Goal: Check status: Check status

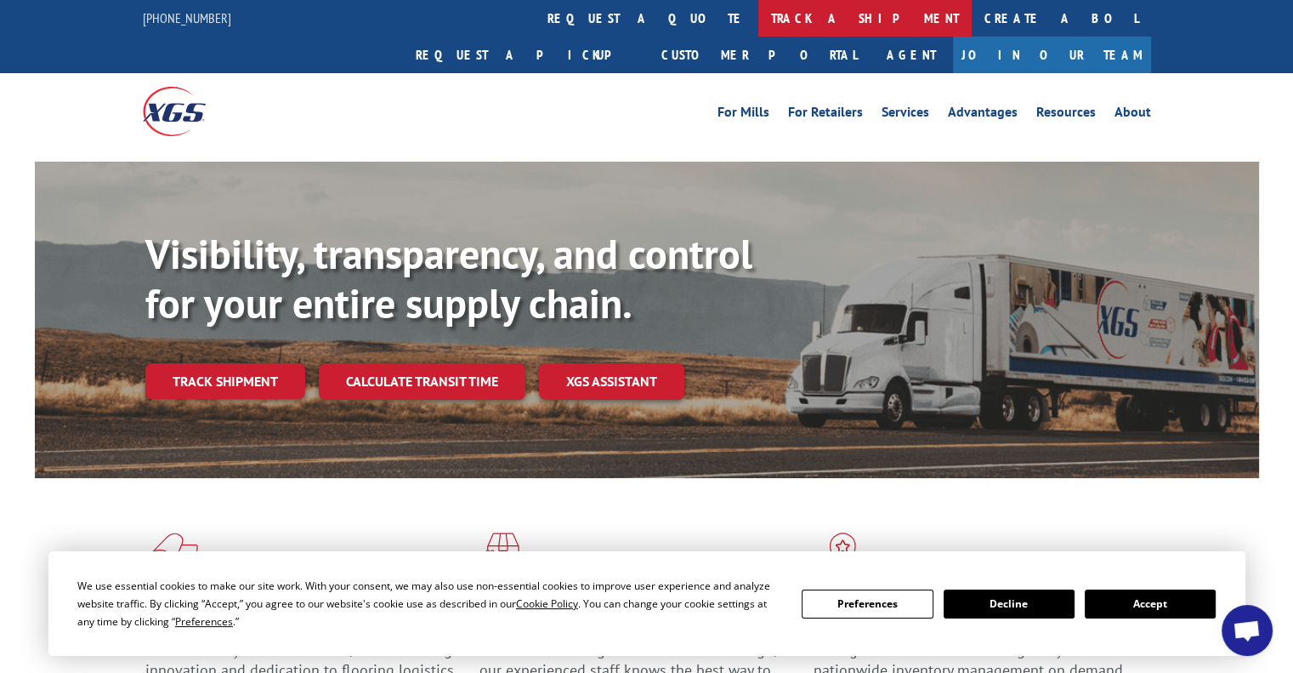
click at [758, 16] on link "track a shipment" at bounding box center [864, 18] width 213 height 37
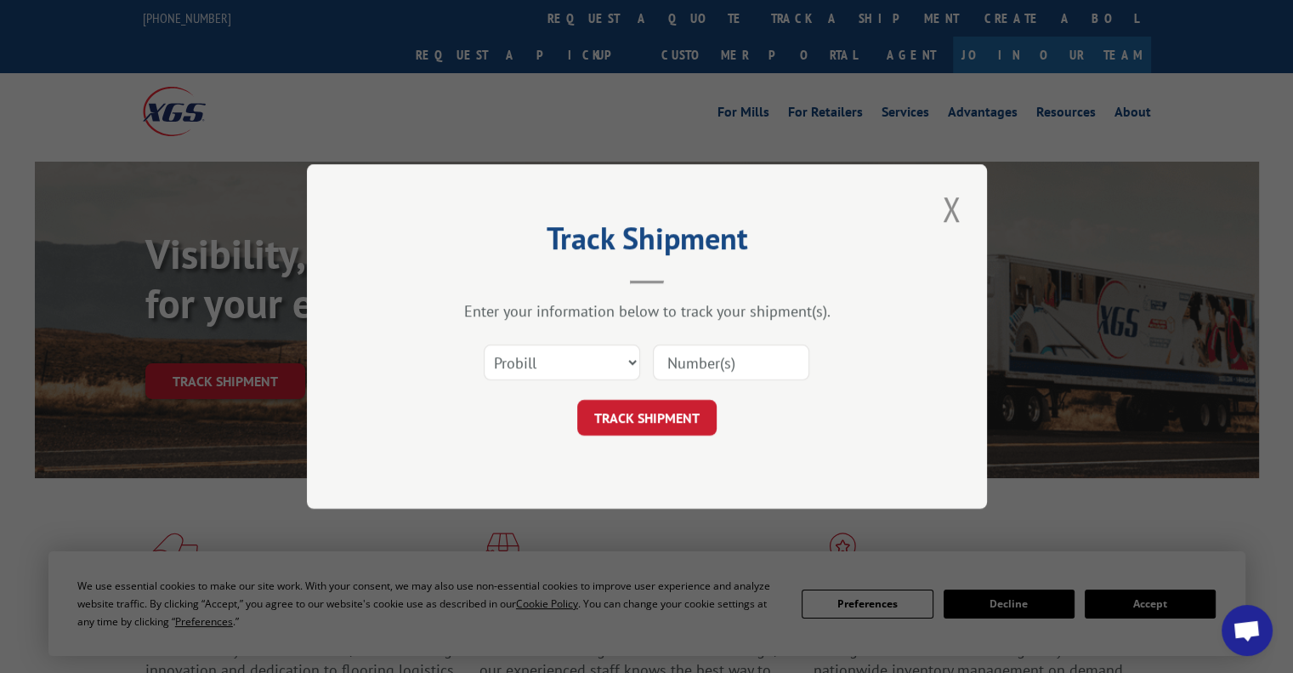
click at [678, 364] on input at bounding box center [731, 362] width 156 height 36
paste input "474391726954"
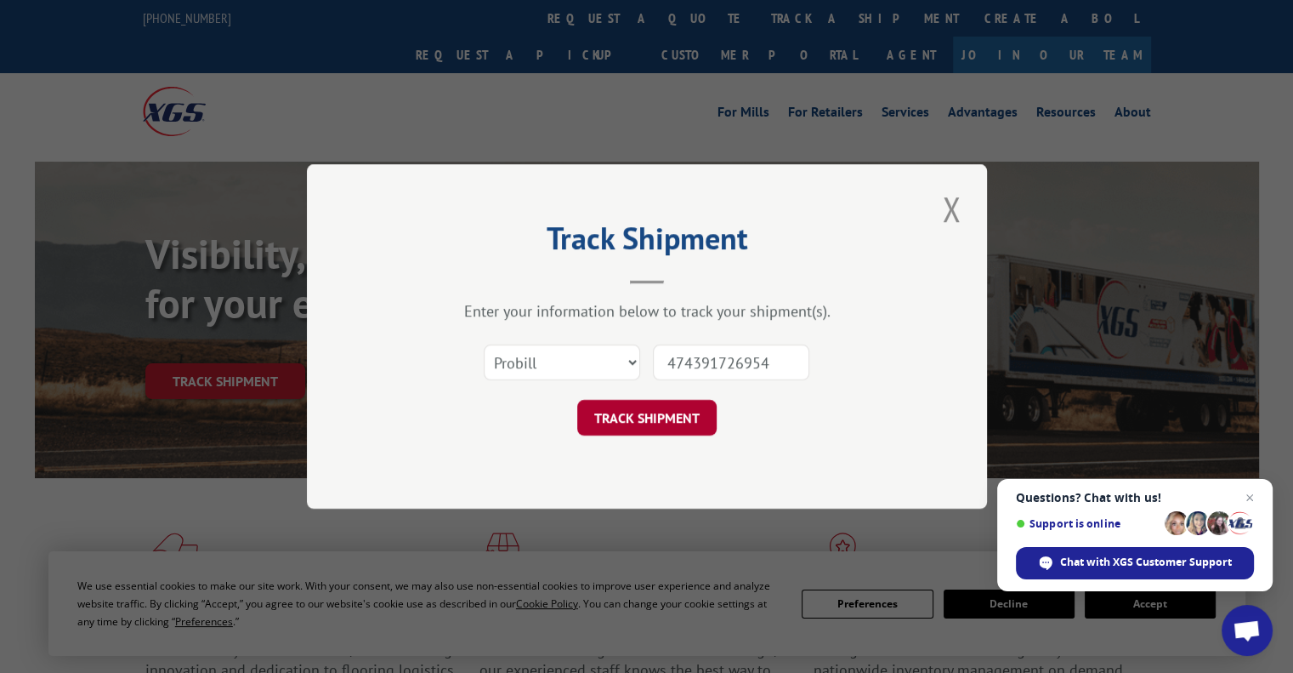
type input "474391726954"
click at [667, 411] on button "TRACK SHIPMENT" at bounding box center [646, 418] width 139 height 36
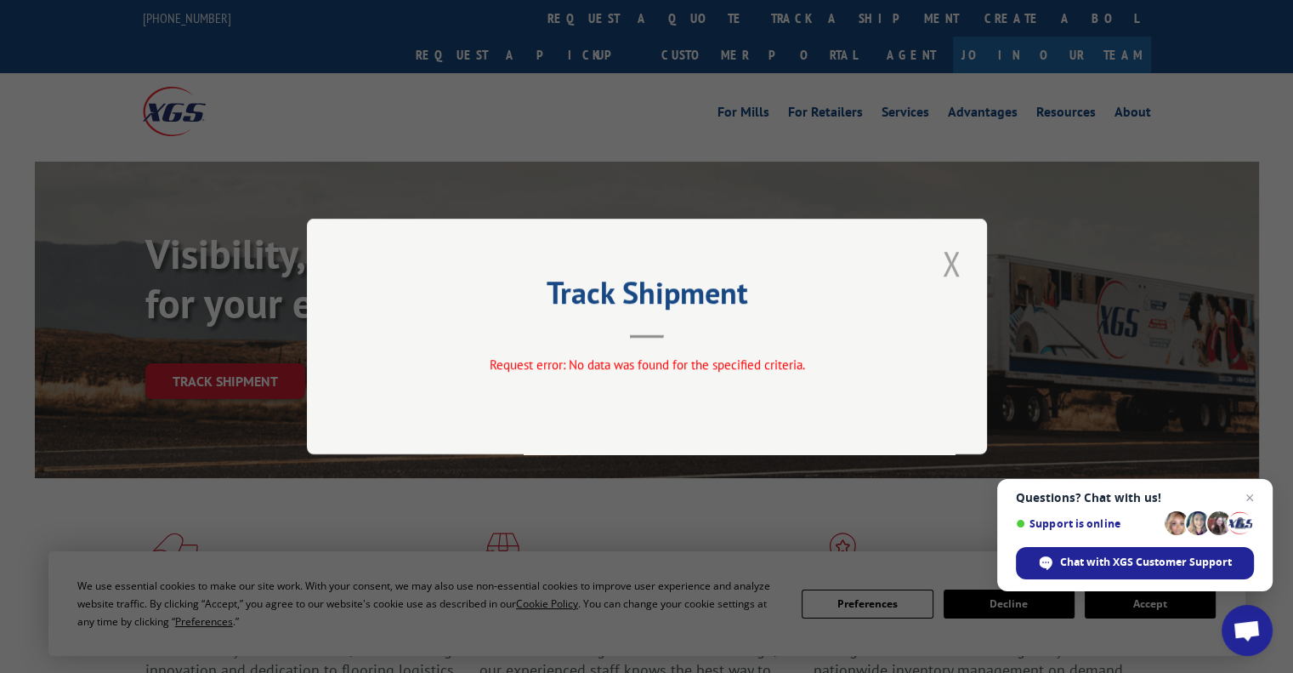
click at [957, 264] on button "Close modal" at bounding box center [951, 263] width 29 height 47
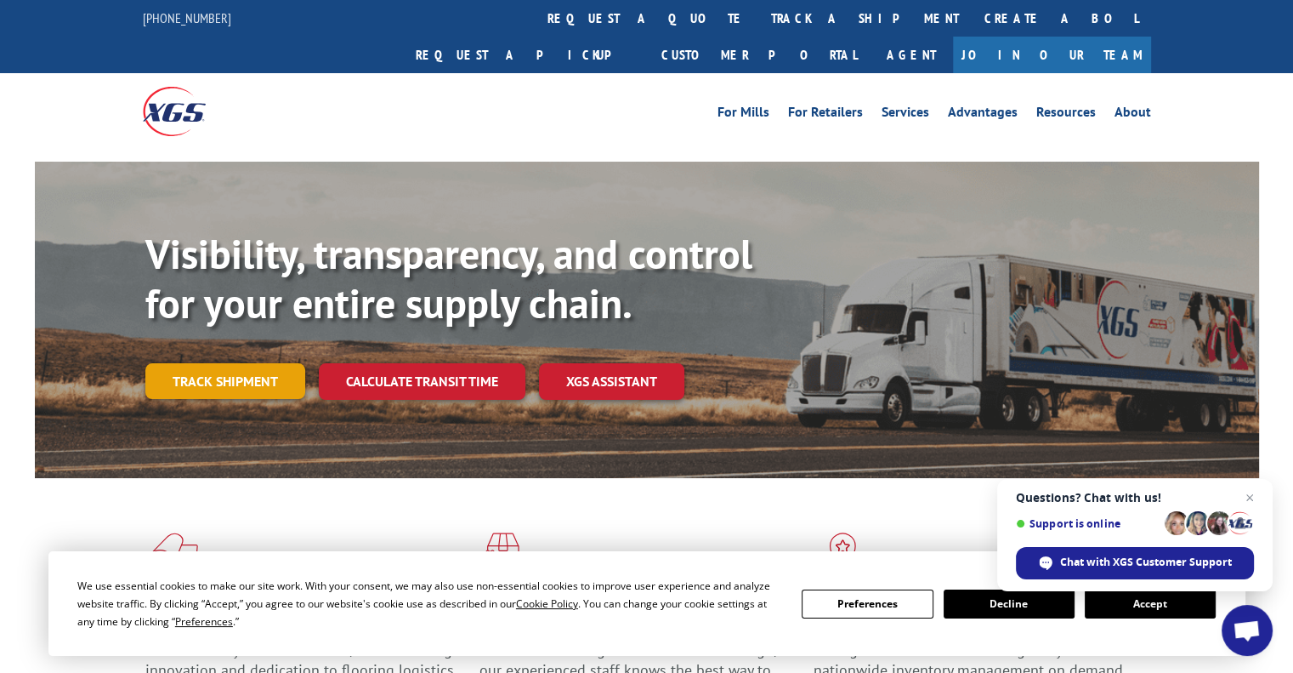
click at [173, 363] on link "Track shipment" at bounding box center [225, 381] width 160 height 36
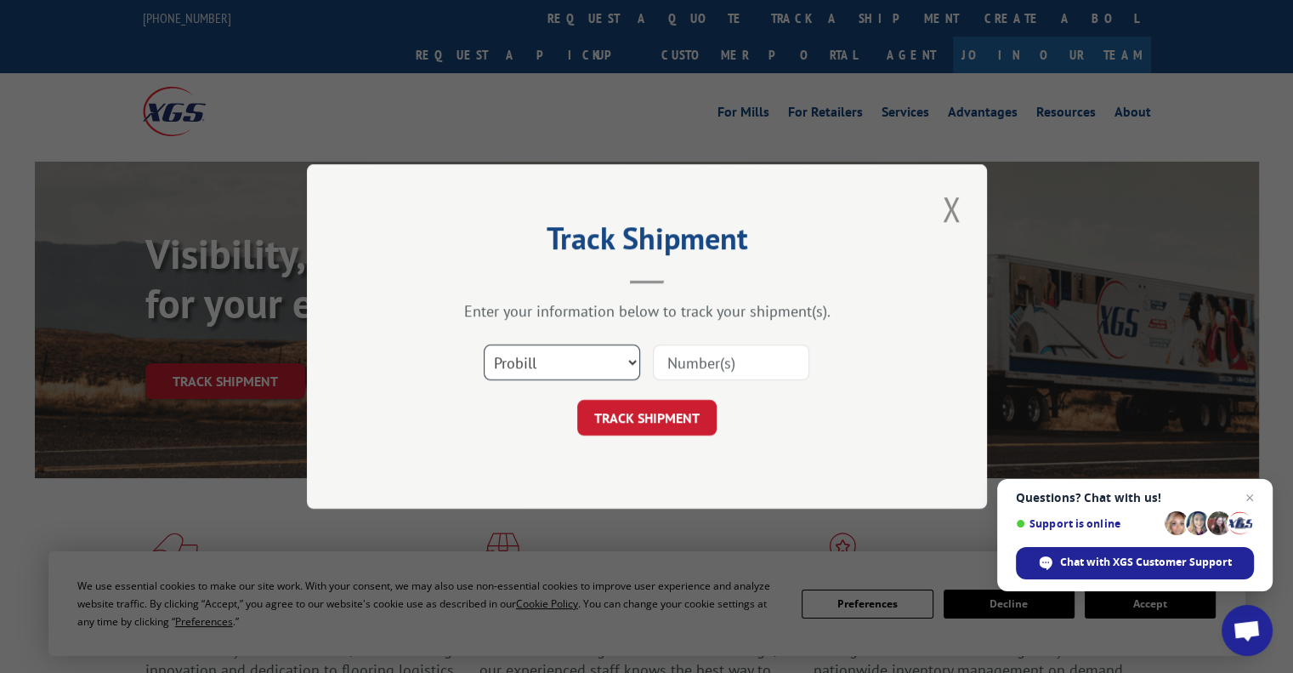
click at [521, 350] on select "Select category... Probill BOL PO" at bounding box center [562, 362] width 156 height 36
select select "bol"
click at [484, 344] on select "Select category... Probill BOL PO" at bounding box center [562, 362] width 156 height 36
click at [681, 360] on input at bounding box center [731, 362] width 156 height 36
paste input "474391726954"
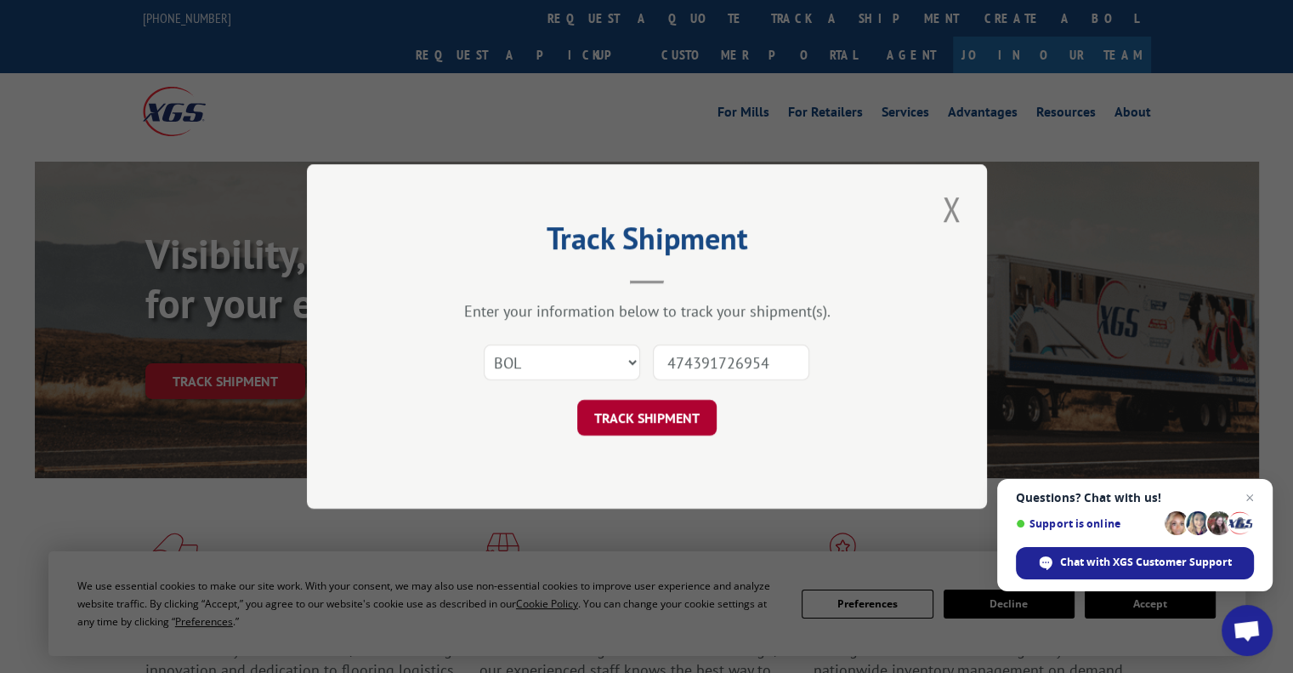
type input "474391726954"
click at [650, 402] on button "TRACK SHIPMENT" at bounding box center [646, 418] width 139 height 36
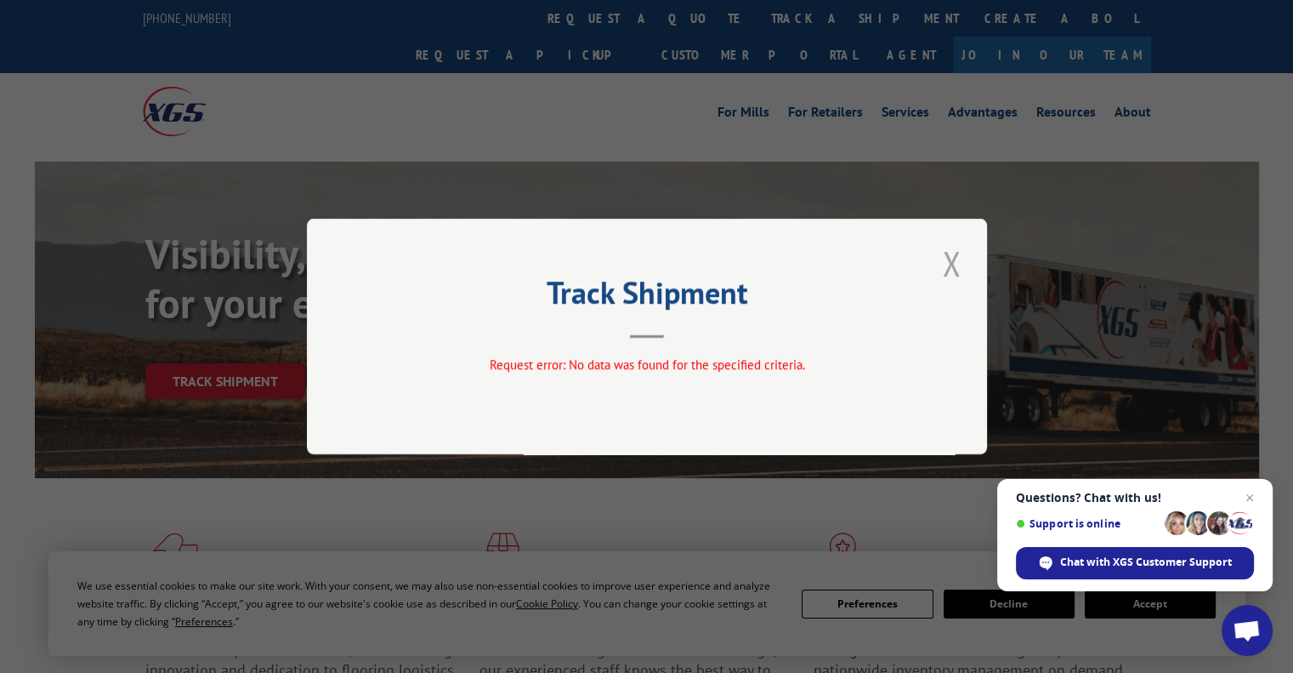
click at [962, 251] on button "Close modal" at bounding box center [951, 263] width 29 height 47
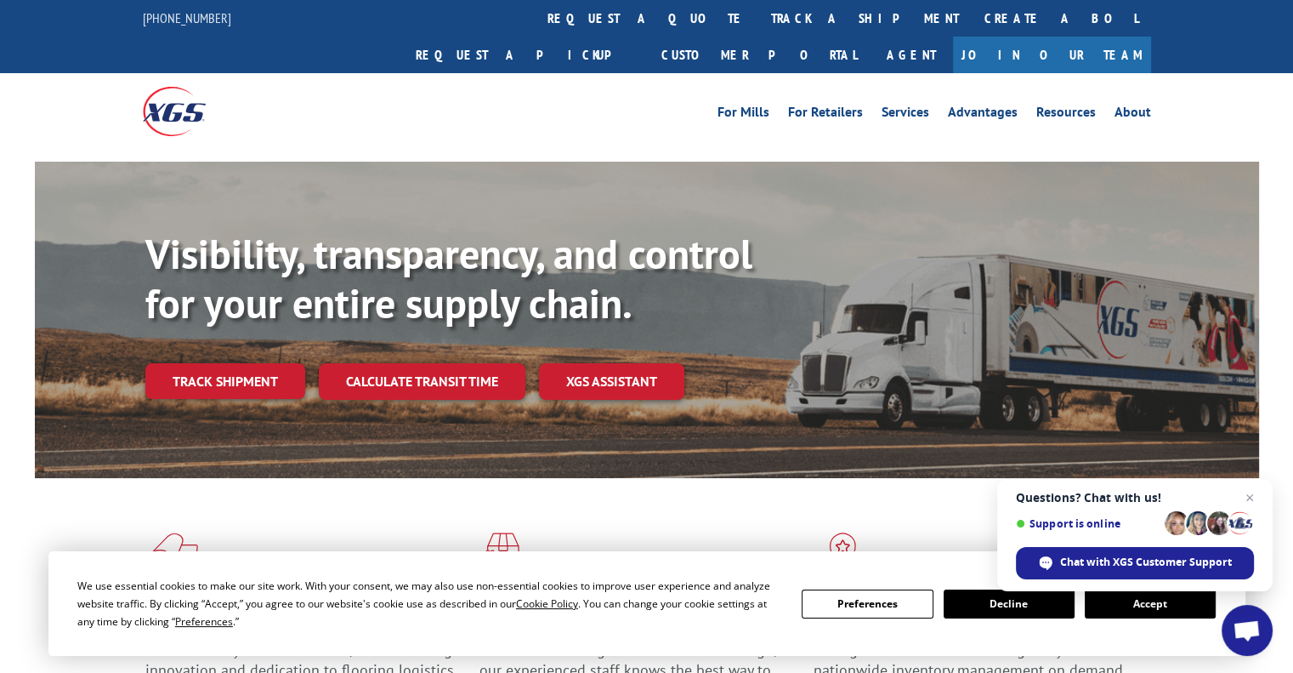
click at [235, 324] on div "Visibility, transparency, and control for your entire supply chain. Track shipm…" at bounding box center [702, 348] width 1114 height 237
click at [242, 363] on link "Track shipment" at bounding box center [225, 381] width 160 height 36
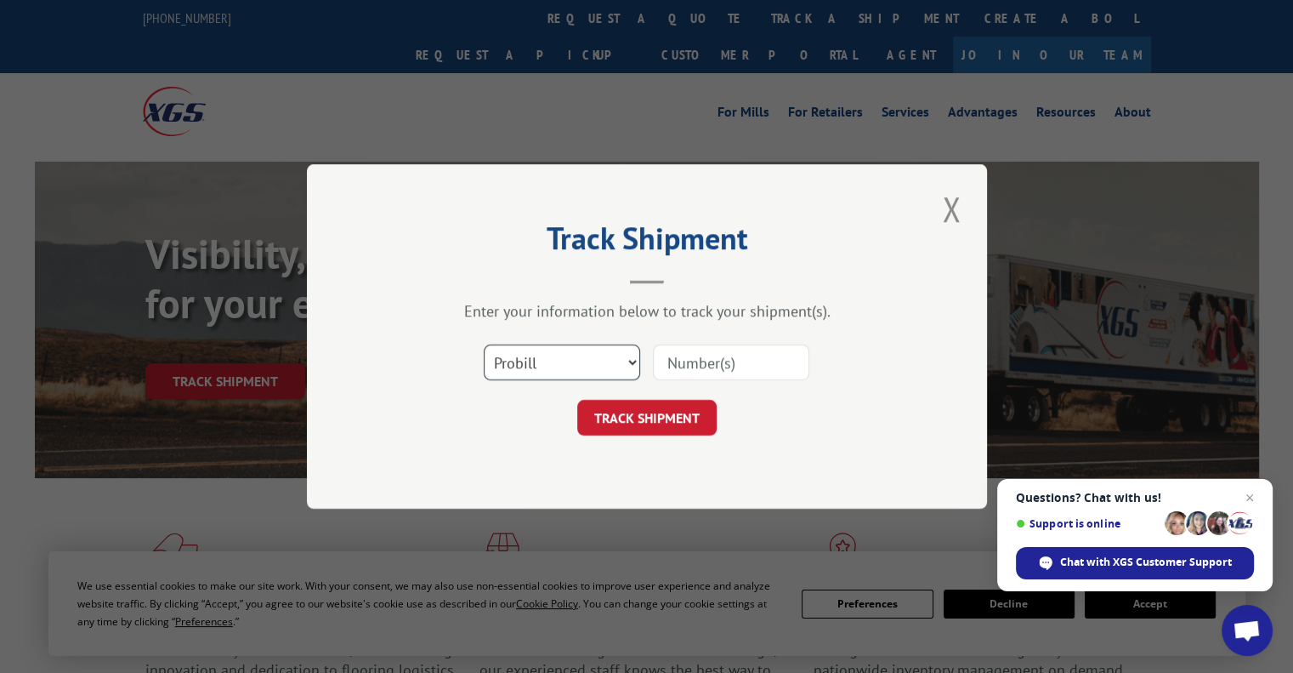
click at [559, 364] on select "Select category... Probill BOL PO" at bounding box center [562, 362] width 156 height 36
select select "po"
click at [484, 344] on select "Select category... Probill BOL PO" at bounding box center [562, 362] width 156 height 36
click at [683, 370] on input at bounding box center [731, 362] width 156 height 36
paste input "474391726954"
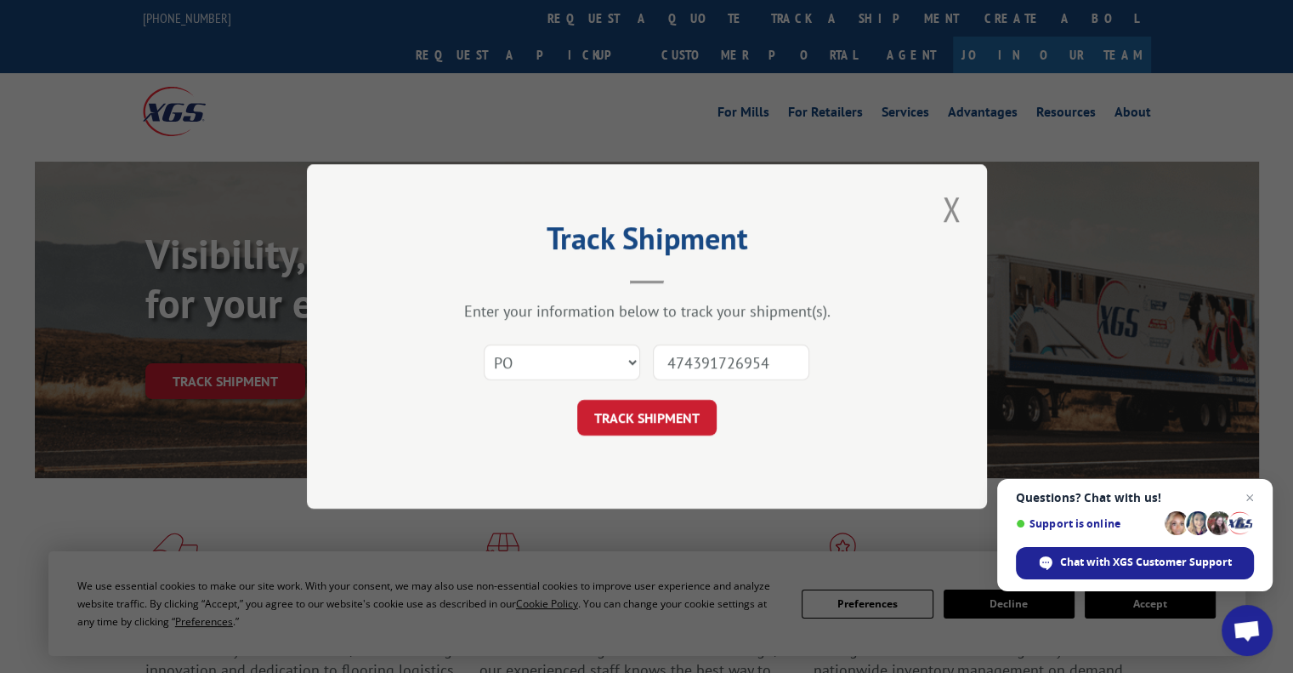
type input "474391726954"
click button "TRACK SHIPMENT" at bounding box center [646, 418] width 139 height 36
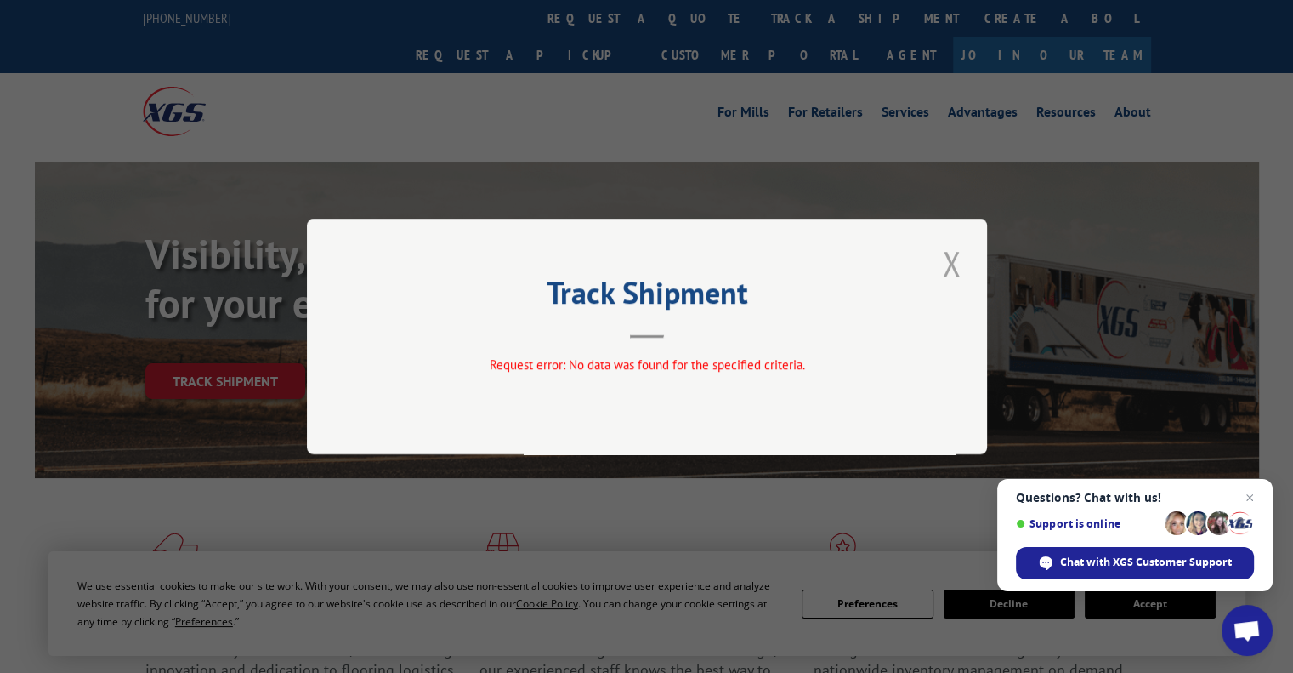
click at [942, 275] on button "Close modal" at bounding box center [951, 263] width 29 height 47
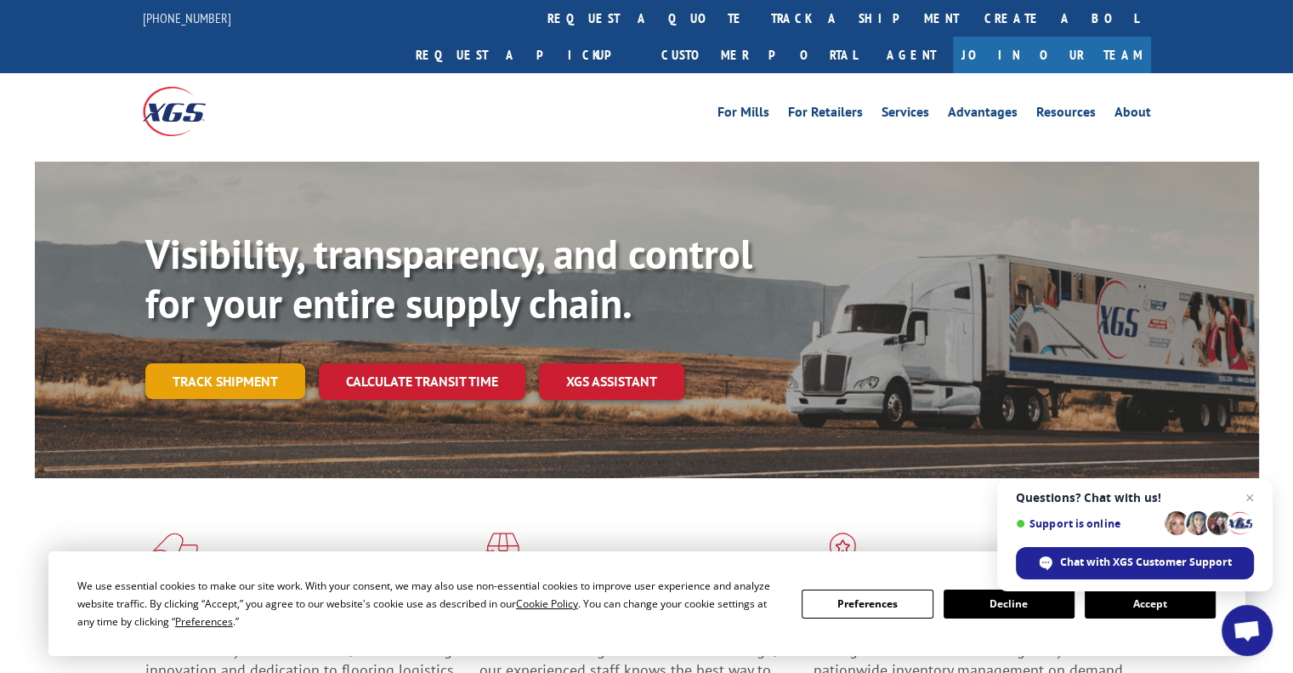
click at [269, 363] on link "Track shipment" at bounding box center [225, 381] width 160 height 36
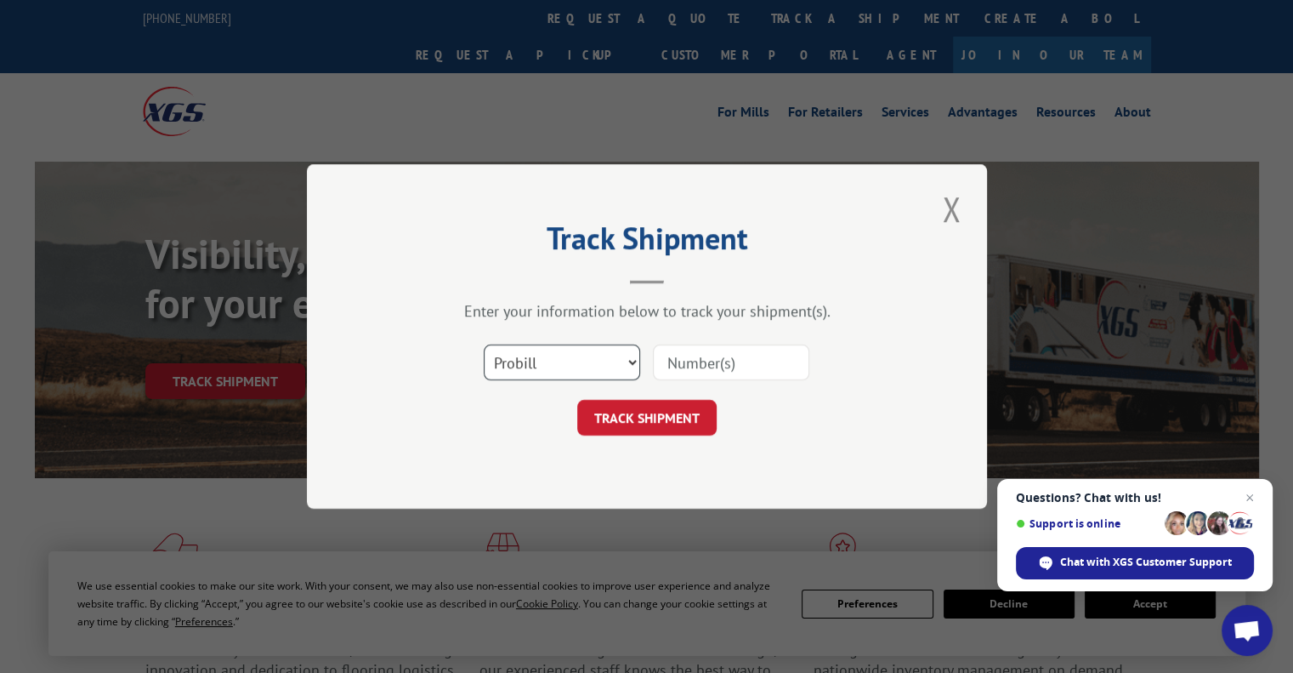
click at [579, 372] on select "Select category... Probill BOL PO" at bounding box center [562, 362] width 156 height 36
click at [484, 344] on select "Select category... Probill BOL PO" at bounding box center [562, 362] width 156 height 36
click at [705, 370] on input at bounding box center [731, 362] width 156 height 36
paste input "474391726954"
type input "474391726954"
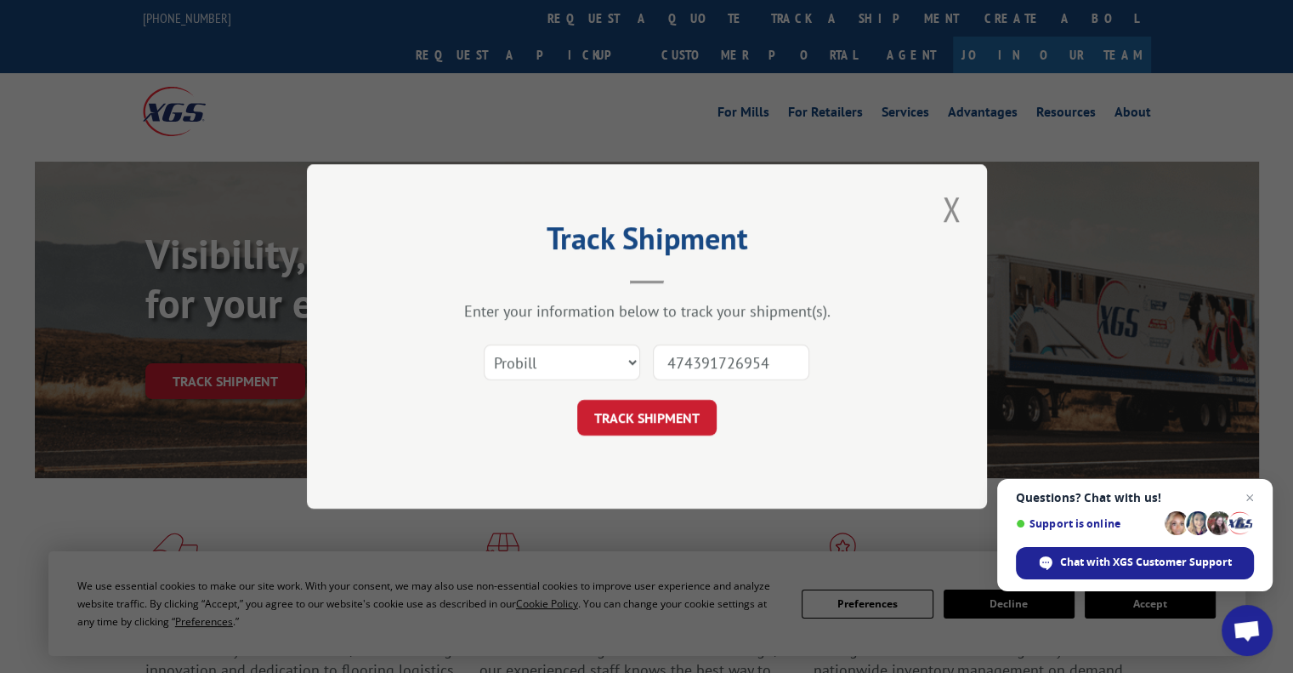
click button "TRACK SHIPMENT" at bounding box center [646, 418] width 139 height 36
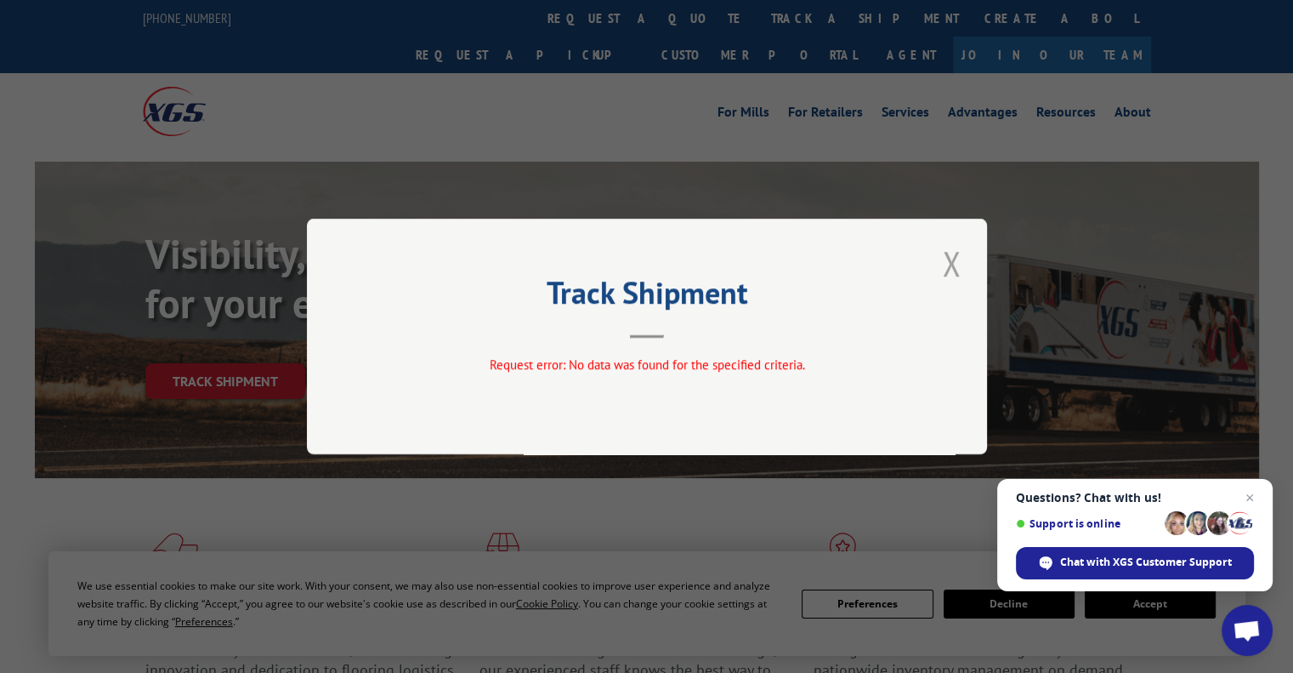
drag, startPoint x: 966, startPoint y: 254, endPoint x: 956, endPoint y: 273, distance: 20.9
click at [964, 254] on div "Track Shipment Request error: No data was found for the specified criteria." at bounding box center [647, 336] width 680 height 236
click at [956, 276] on button "Close modal" at bounding box center [951, 263] width 29 height 47
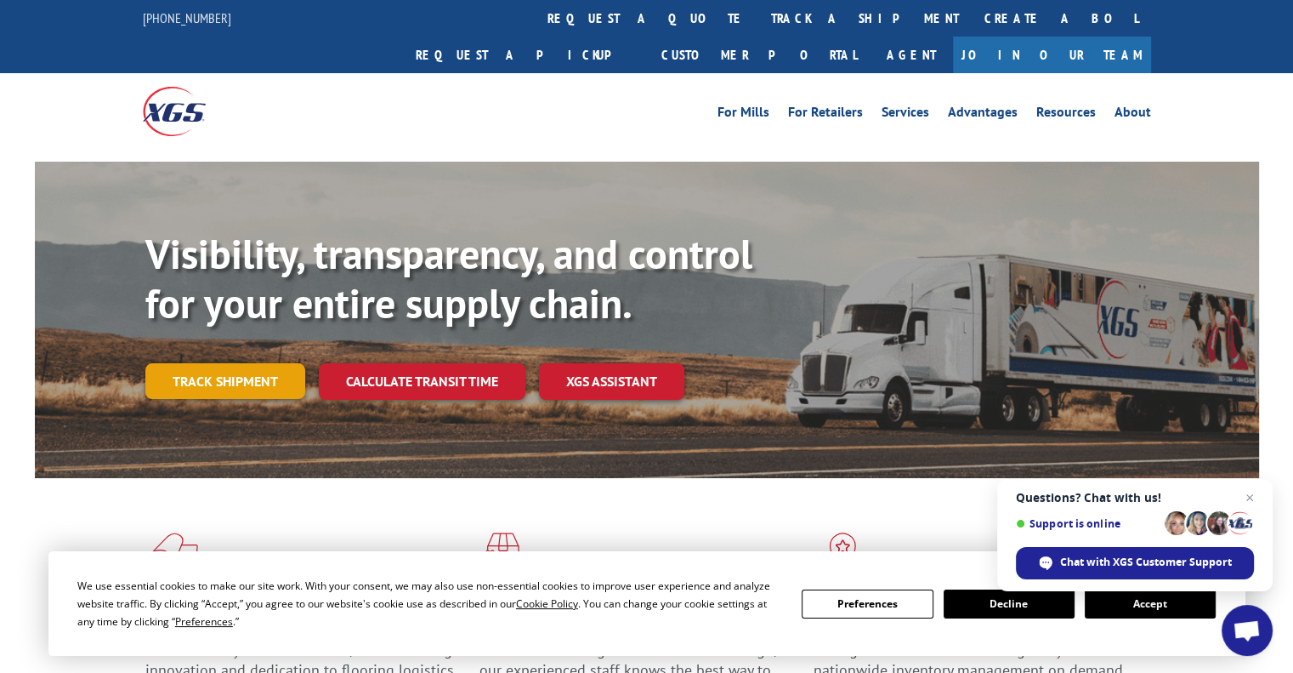
click at [230, 363] on link "Track shipment" at bounding box center [225, 381] width 160 height 36
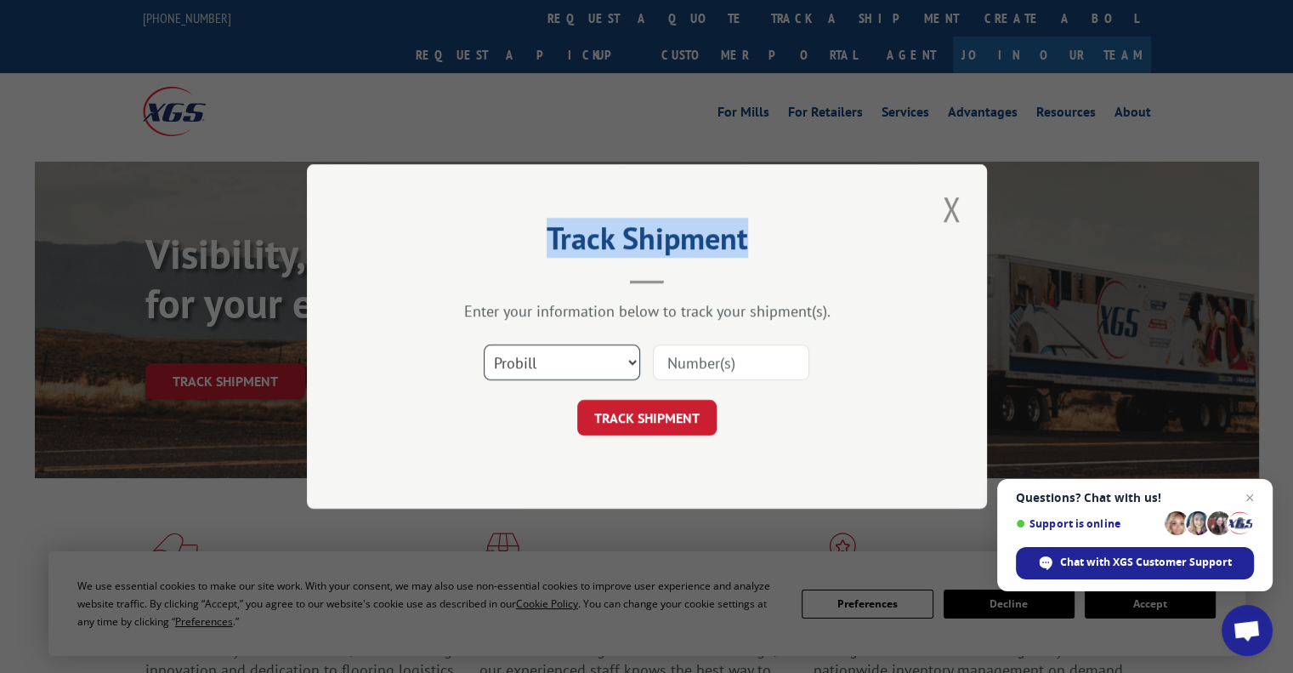
click at [557, 358] on select "Select category... Probill BOL PO" at bounding box center [562, 362] width 156 height 36
select select "bol"
click at [484, 344] on select "Select category... Probill BOL PO" at bounding box center [562, 362] width 156 height 36
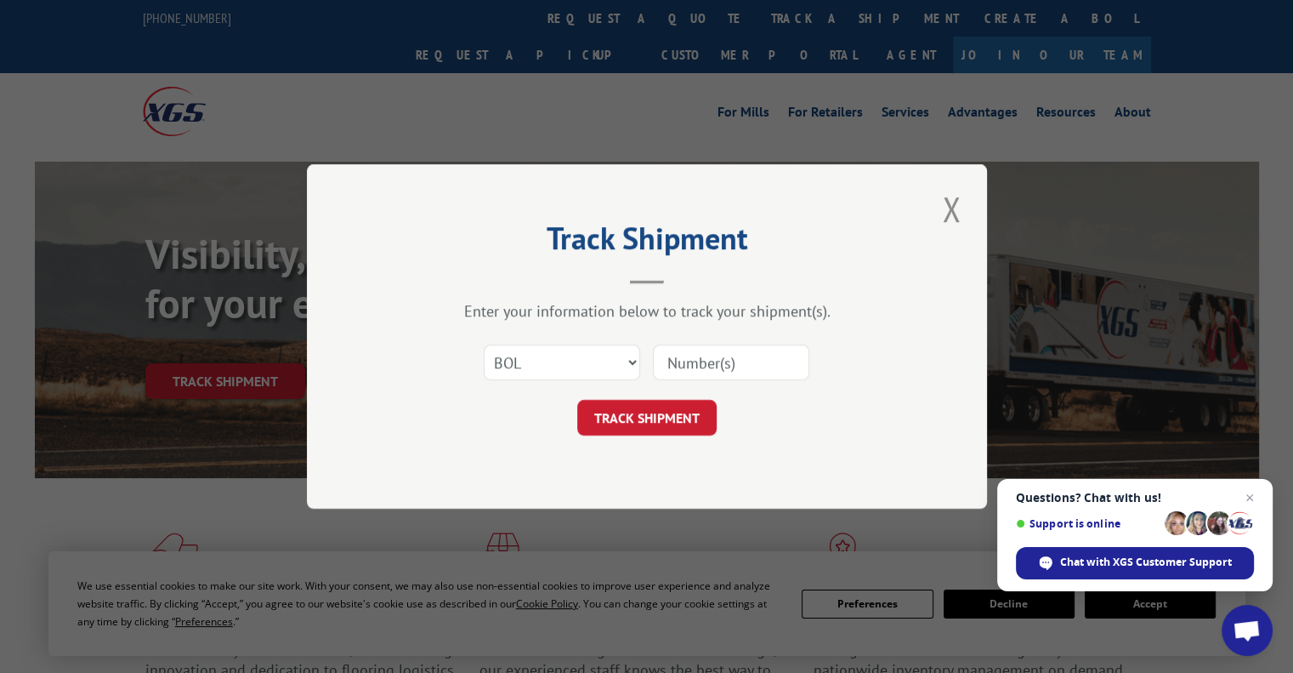
click at [697, 360] on input at bounding box center [731, 362] width 156 height 36
paste input "474391726954"
type input "474391726954"
click button "TRACK SHIPMENT" at bounding box center [646, 418] width 139 height 36
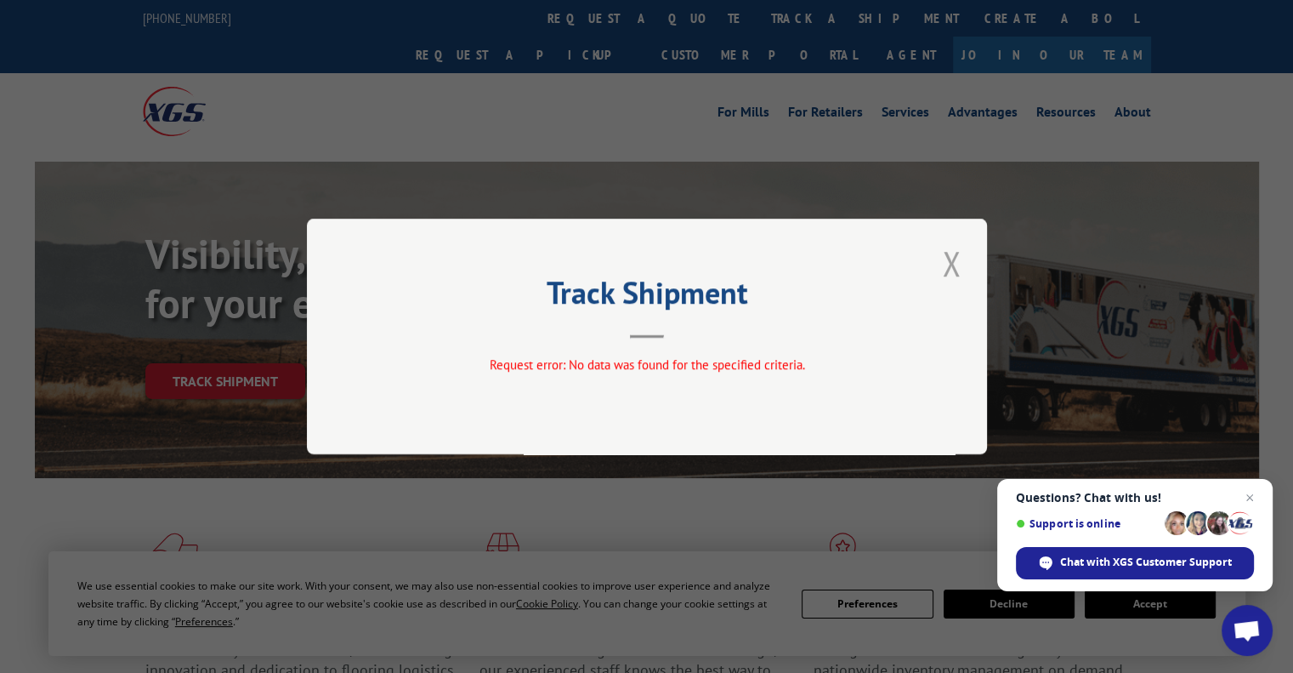
click at [956, 258] on button "Close modal" at bounding box center [951, 263] width 29 height 47
